Goal: Find specific page/section: Find specific page/section

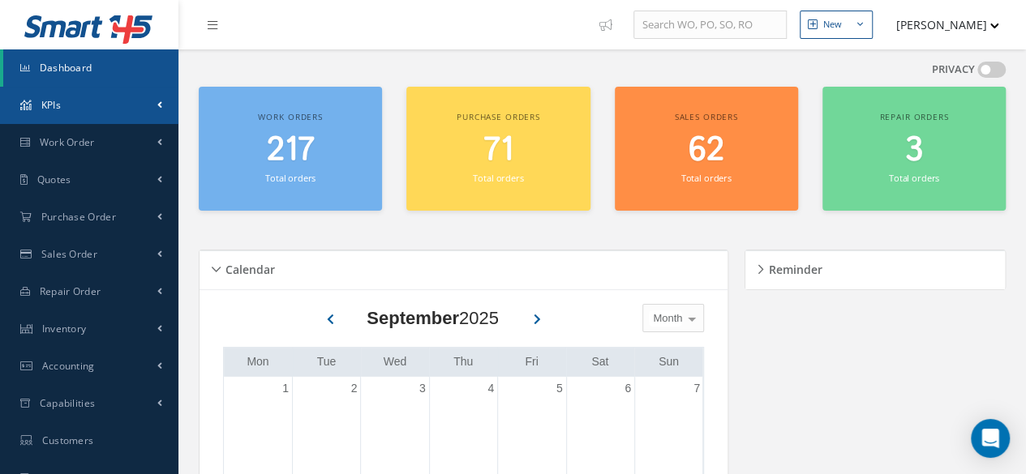
click at [91, 113] on link "KPIs" at bounding box center [89, 105] width 178 height 37
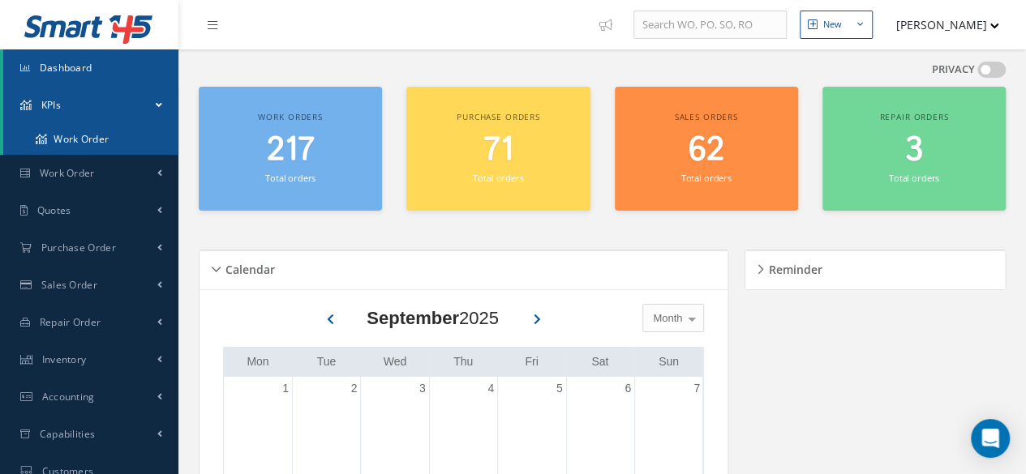
click at [96, 131] on link "Work Order" at bounding box center [90, 139] width 175 height 31
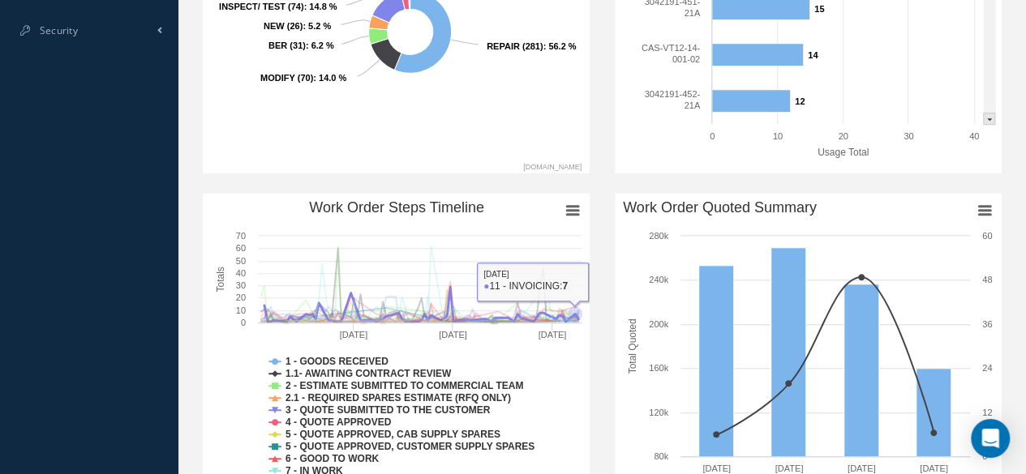
scroll to position [811, 0]
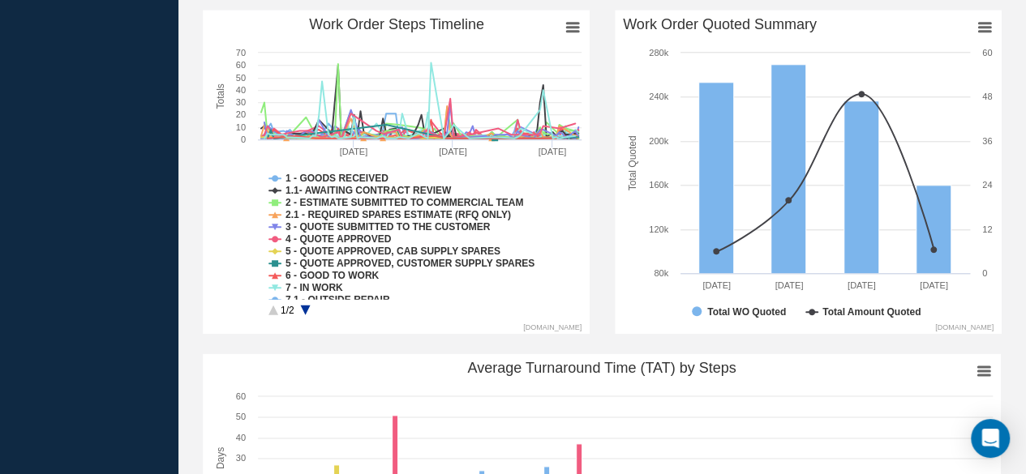
click at [308, 309] on circle "Work Order Steps Timeline" at bounding box center [305, 310] width 25 height 25
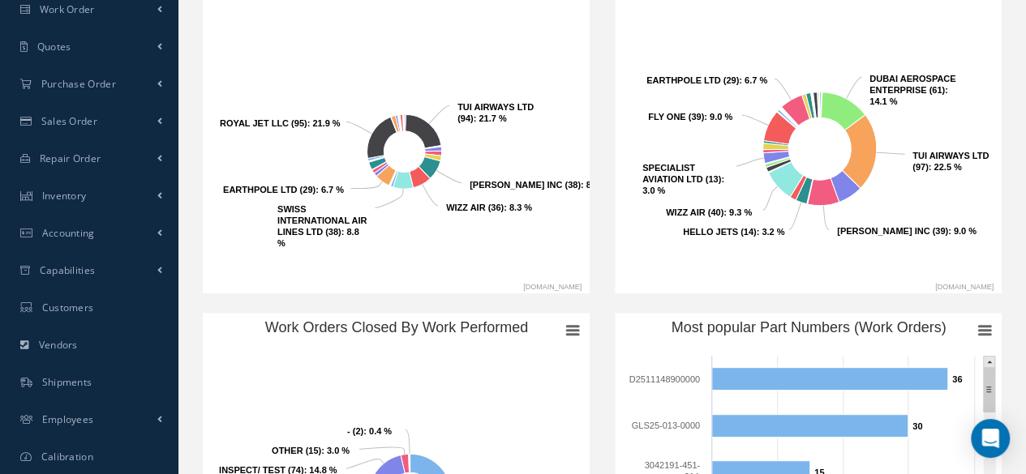
scroll to position [162, 0]
